Goal: Task Accomplishment & Management: Use online tool/utility

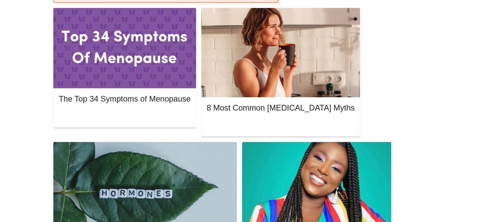
scroll to position [315, 0]
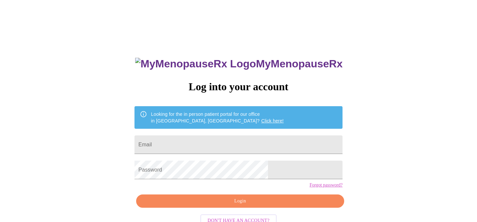
scroll to position [20, 0]
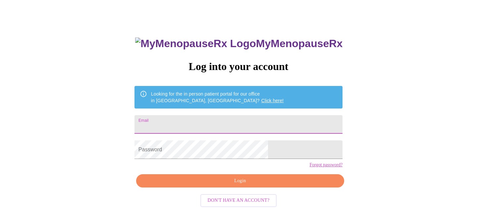
click at [246, 127] on input "Email" at bounding box center [239, 124] width 208 height 19
type input "[PERSON_NAME][EMAIL_ADDRESS][DOMAIN_NAME]"
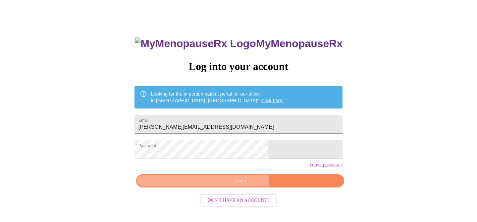
click at [237, 185] on span "Login" at bounding box center [240, 181] width 193 height 8
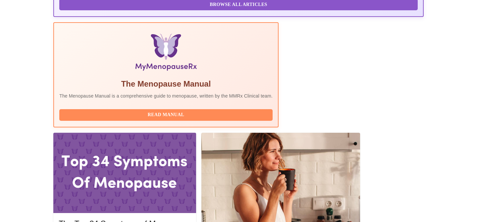
scroll to position [194, 0]
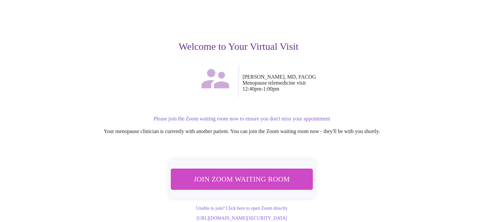
scroll to position [48, 0]
click at [252, 177] on span "Join Zoom Waiting Room" at bounding box center [242, 179] width 125 height 12
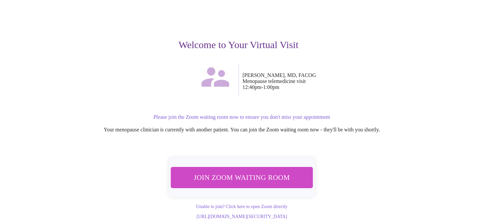
click at [258, 204] on link "Unable to join? Click here to open Zoom directly" at bounding box center [242, 206] width 92 height 5
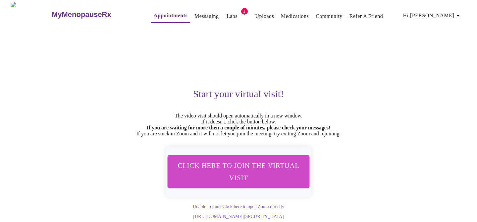
scroll to position [0, 0]
